Goal: Information Seeking & Learning: Learn about a topic

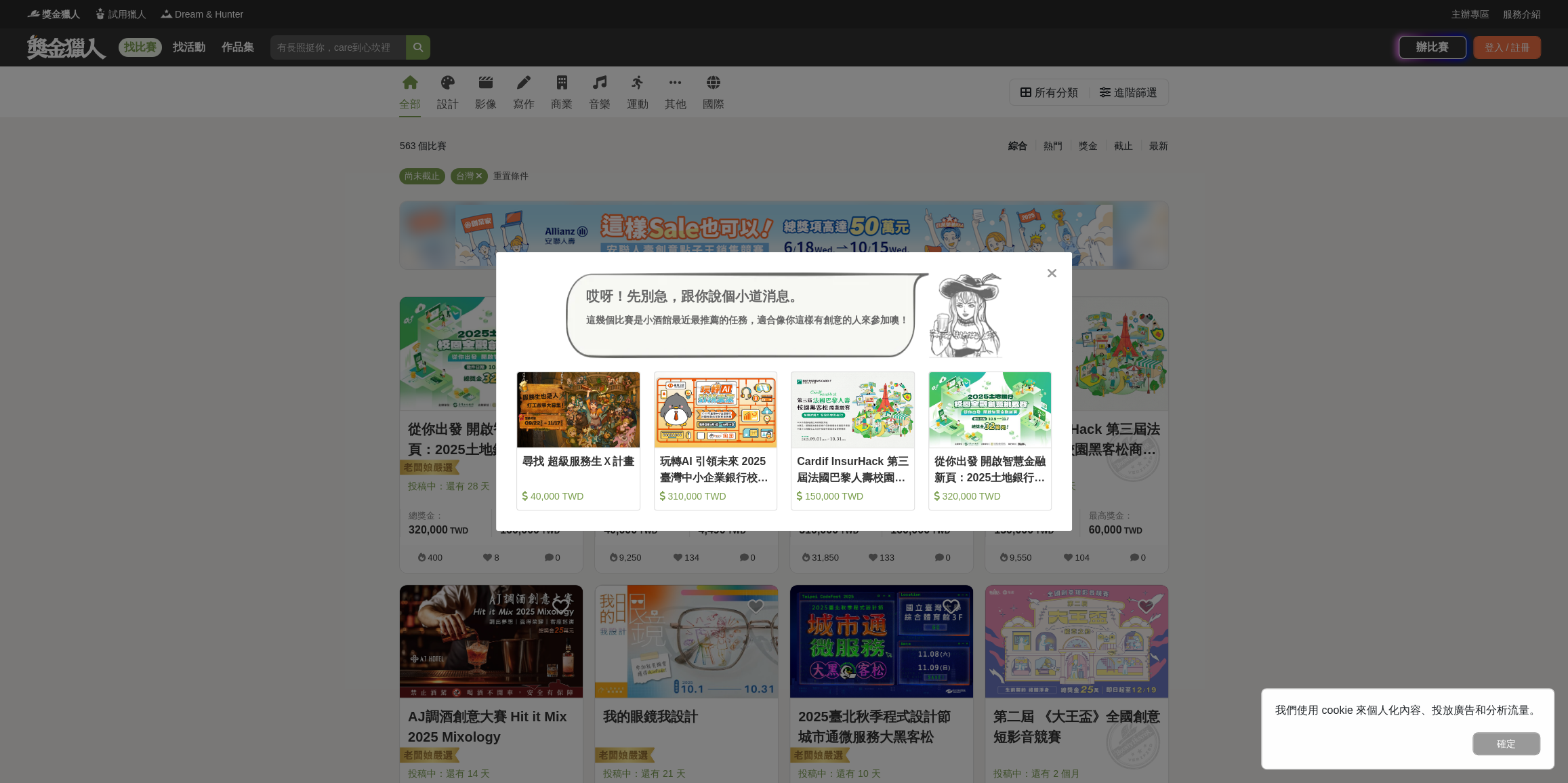
click at [667, 88] on div "哎呀！先別急，跟你說個小道消息。 這幾個比賽是小酒館最近最推薦的任務，適合像你這樣有創意的人來參加噢！ 收藏 尋找 超級服務生Ｘ計畫 40,000 TWD 收…" at bounding box center [784, 392] width 1568 height 783
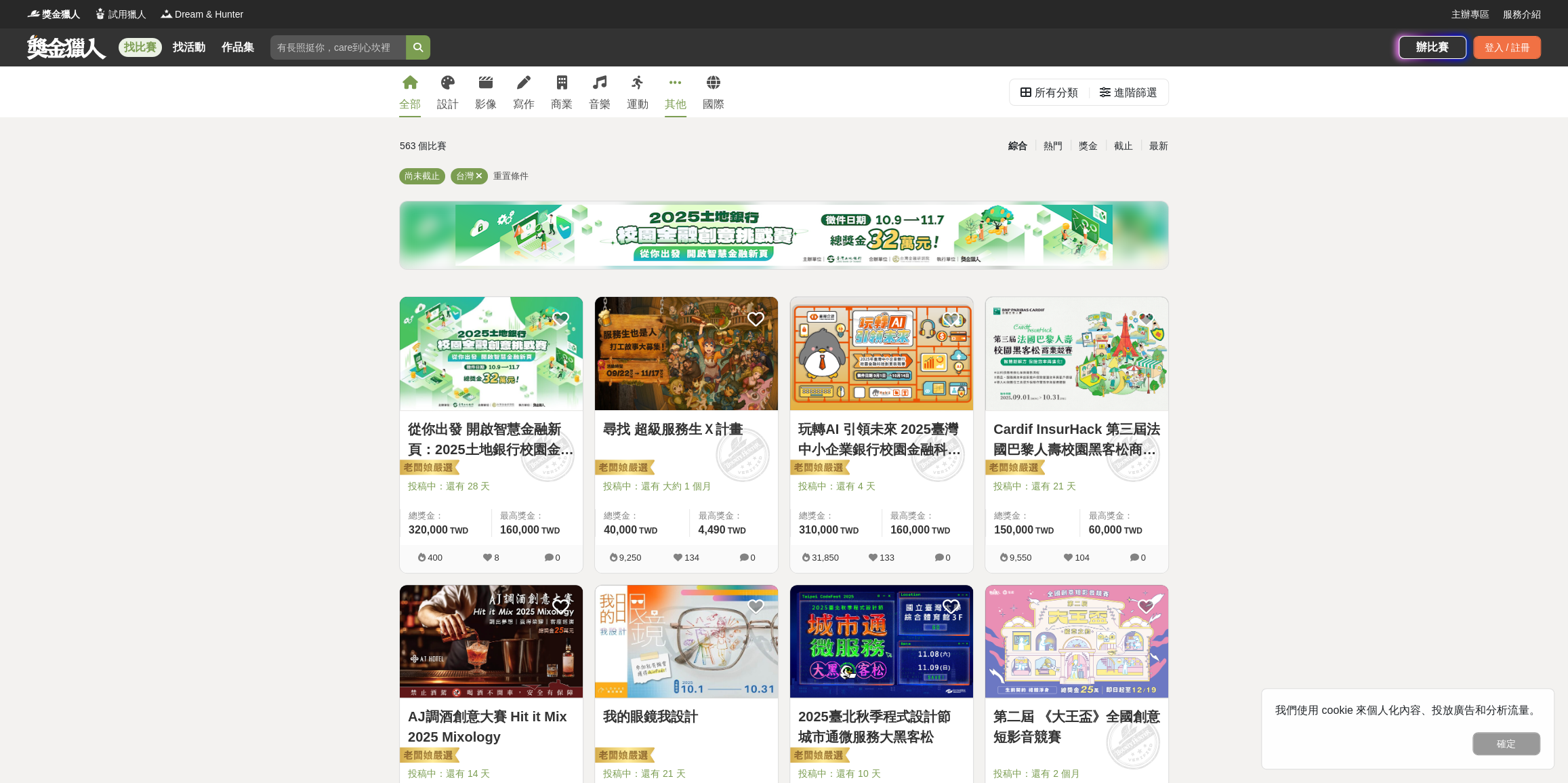
click at [679, 86] on icon at bounding box center [675, 83] width 13 height 13
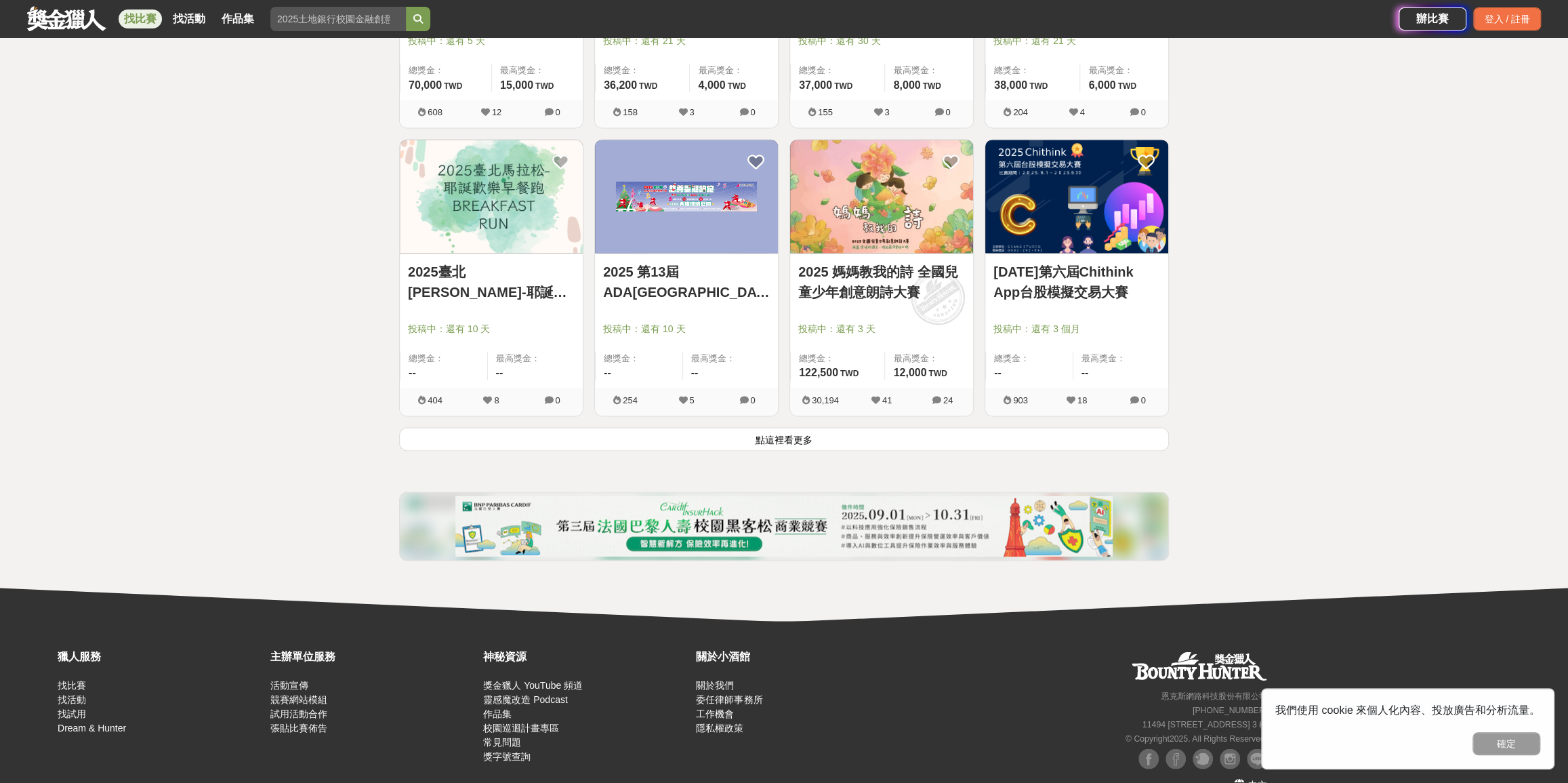
scroll to position [1602, 0]
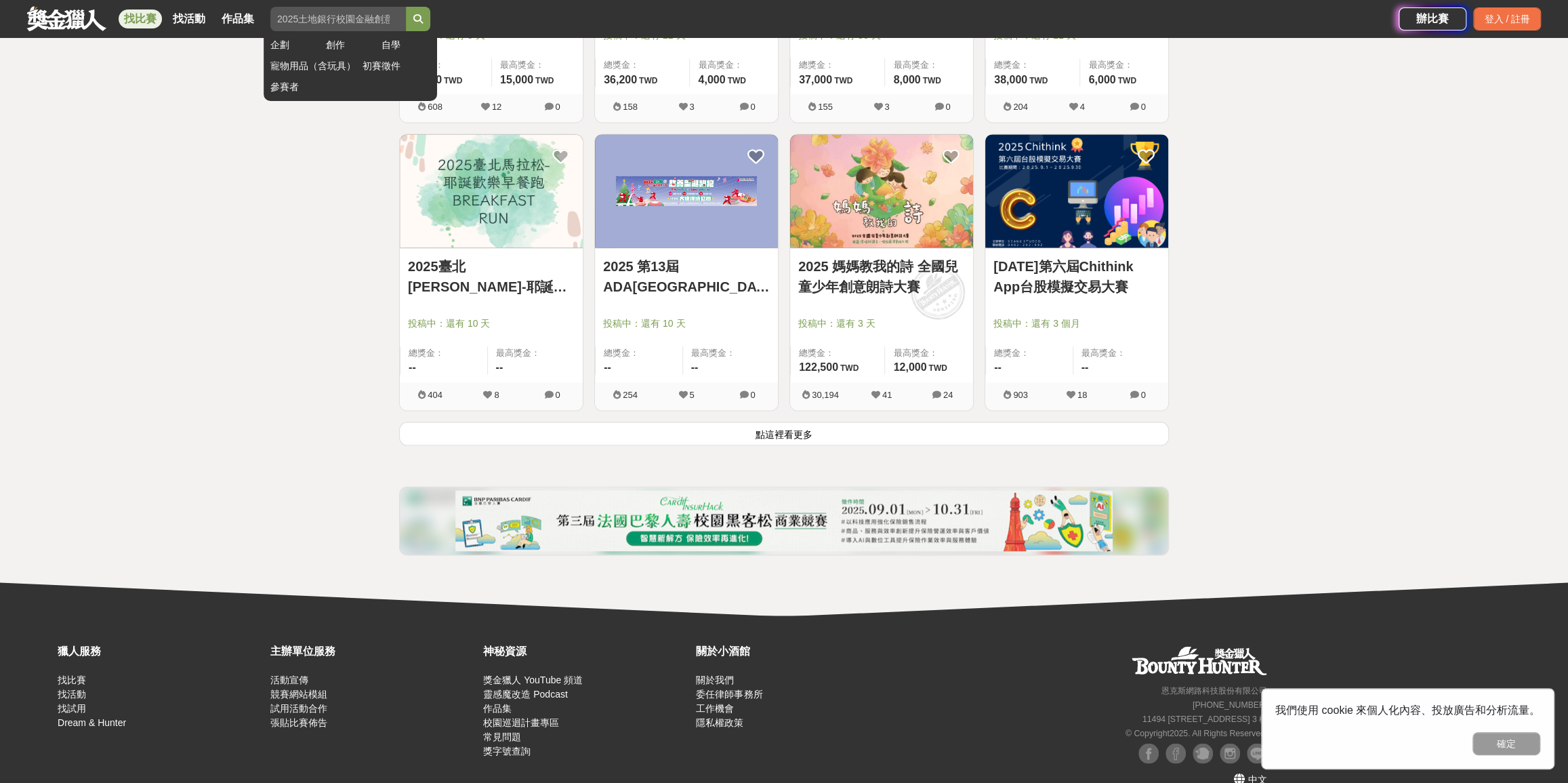
click at [373, 16] on input "search" at bounding box center [339, 18] width 136 height 24
type input "城"
type input "成"
type input "程式"
click at [406, 7] on button "submit" at bounding box center [417, 18] width 24 height 24
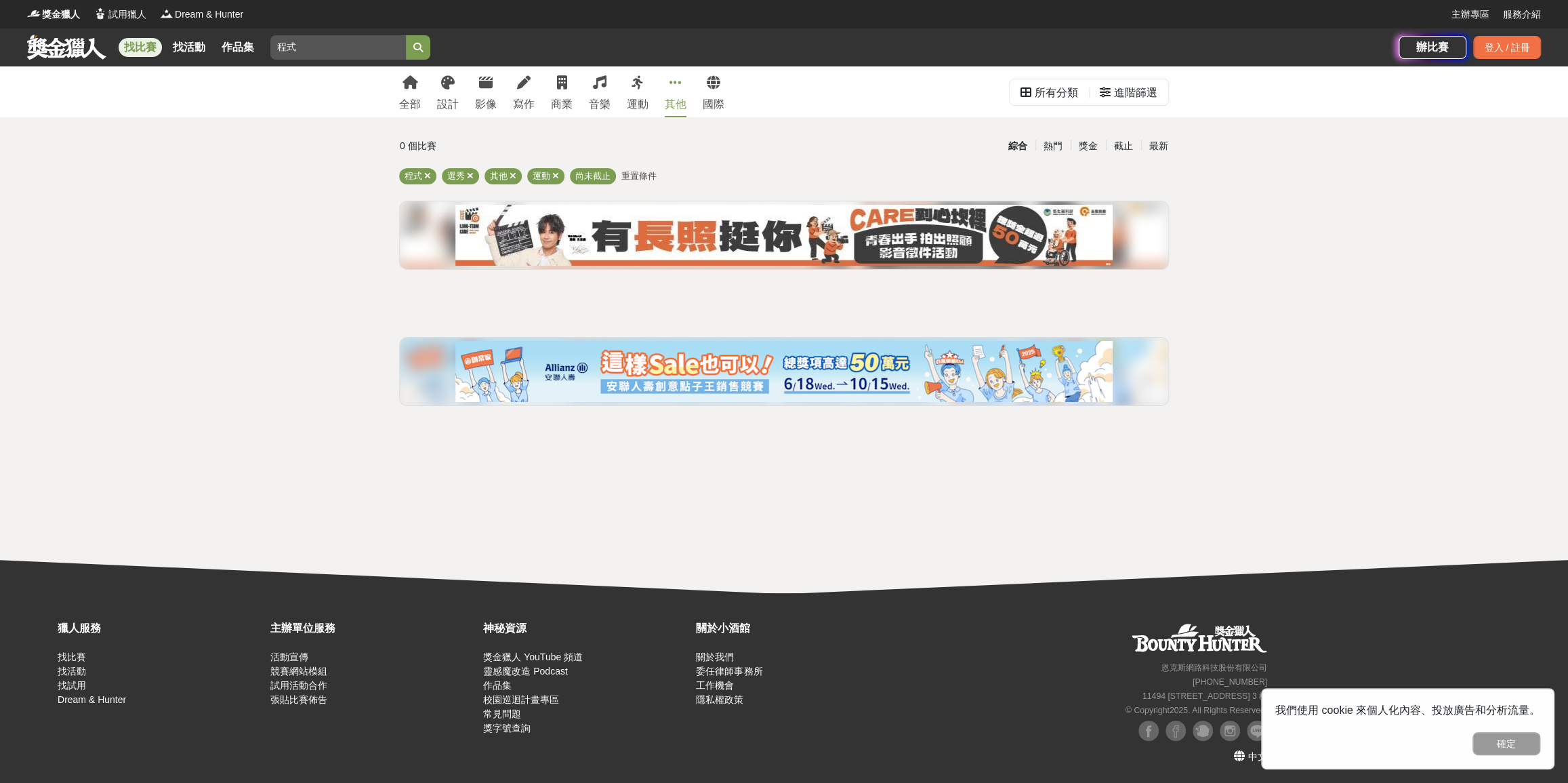
click at [422, 95] on div "全部 設計 影像 寫作 商業 音樂 運動 其他 國際" at bounding box center [562, 91] width 342 height 51
click at [414, 86] on icon at bounding box center [410, 83] width 16 height 13
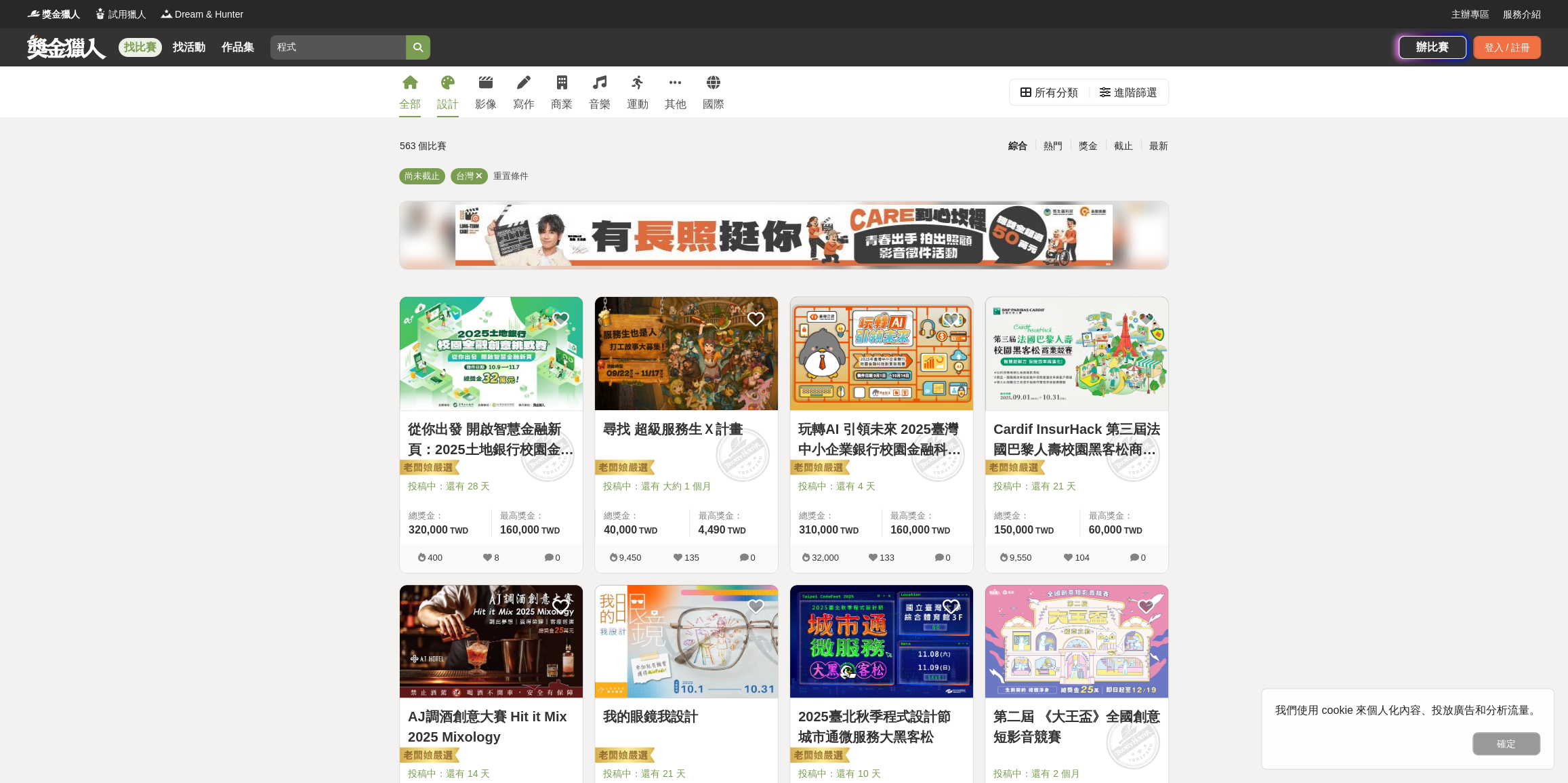
click at [448, 80] on icon at bounding box center [448, 83] width 13 height 13
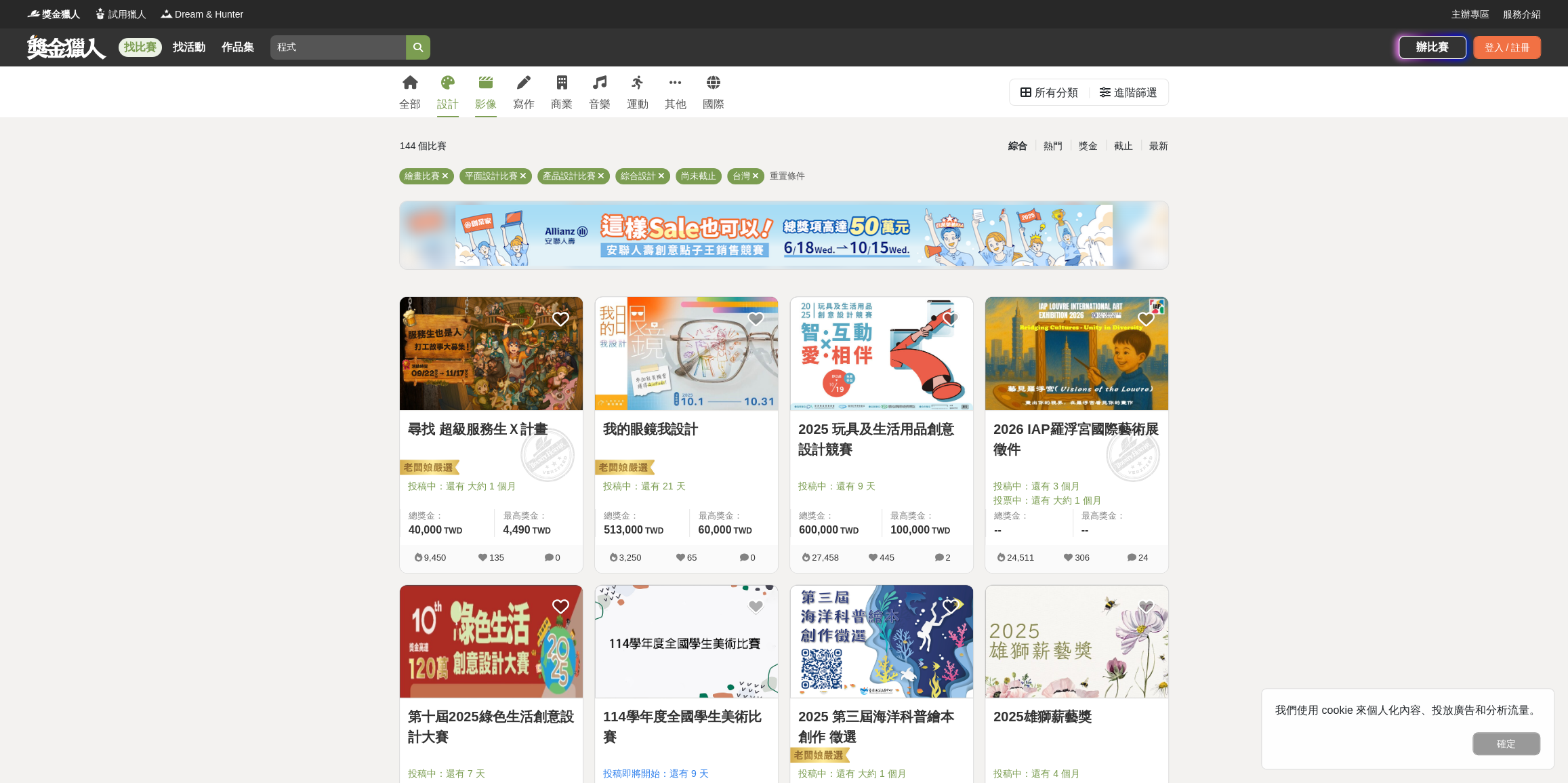
click at [484, 90] on icon at bounding box center [486, 83] width 13 height 13
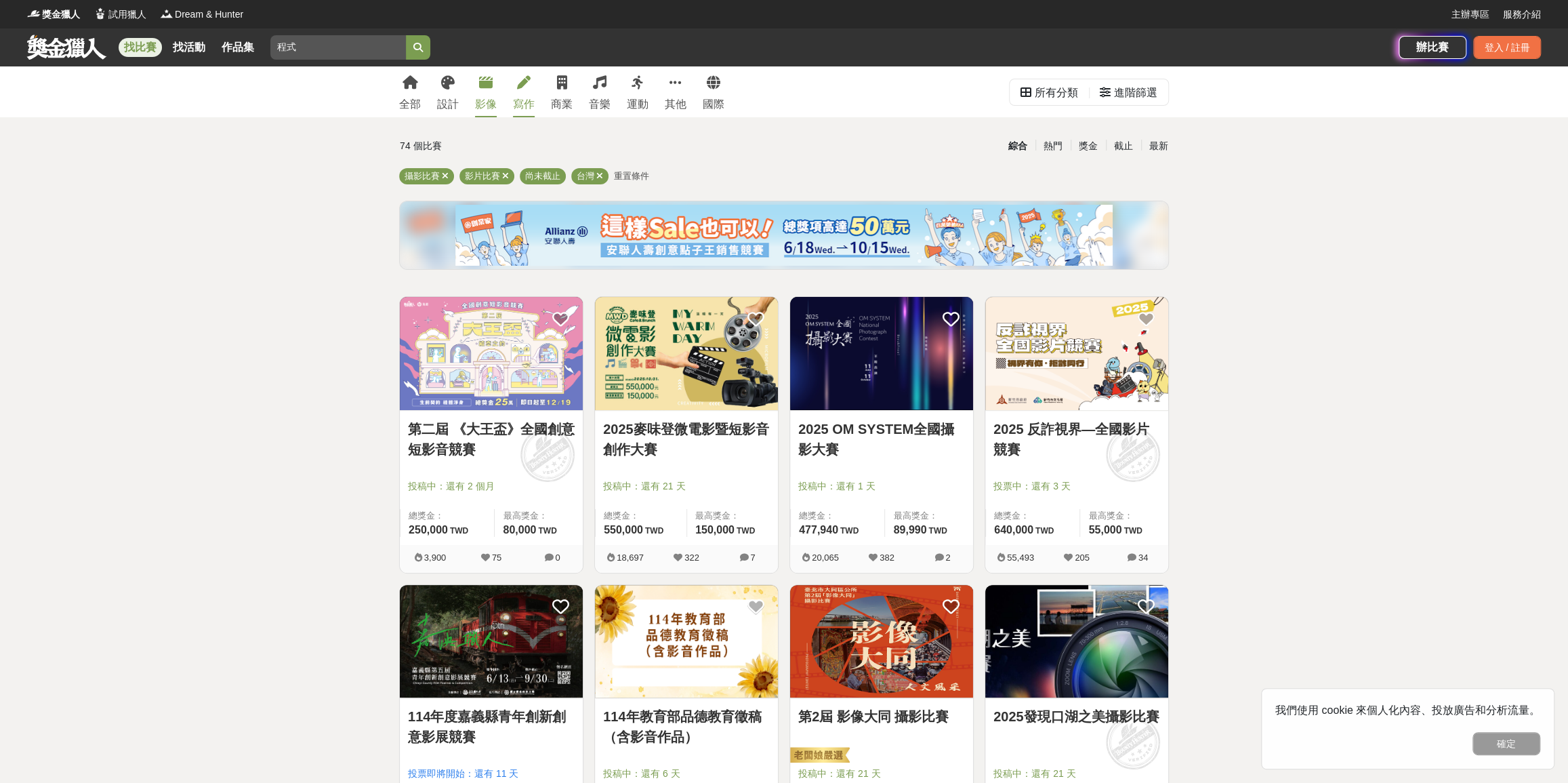
click at [515, 76] on link "寫作" at bounding box center [524, 91] width 22 height 51
